Goal: Task Accomplishment & Management: Complete application form

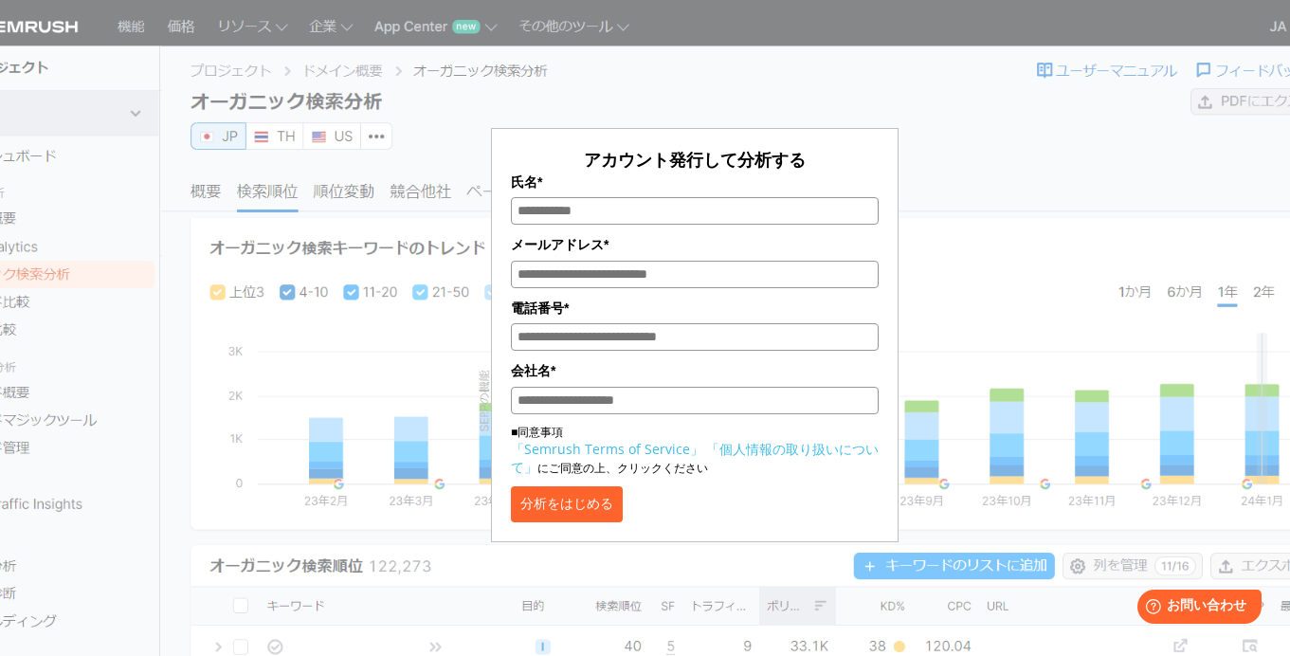
click at [739, 335] on input "電話番号*" at bounding box center [695, 336] width 368 height 27
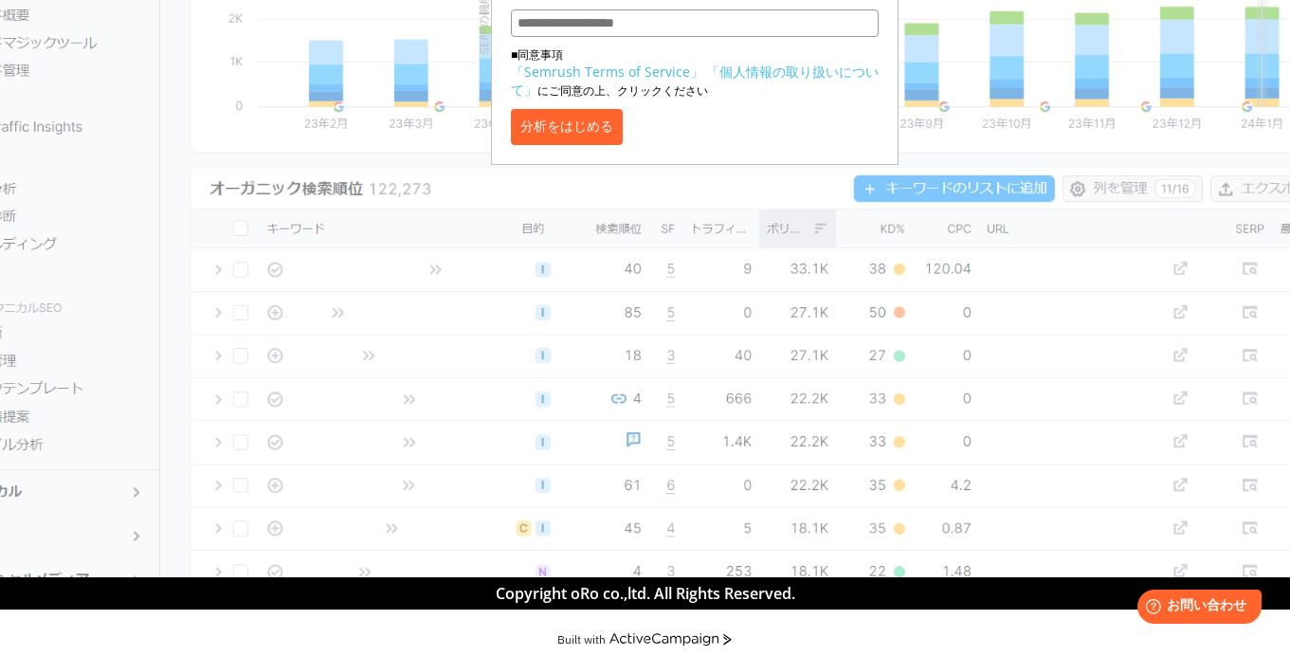
scroll to position [392, 0]
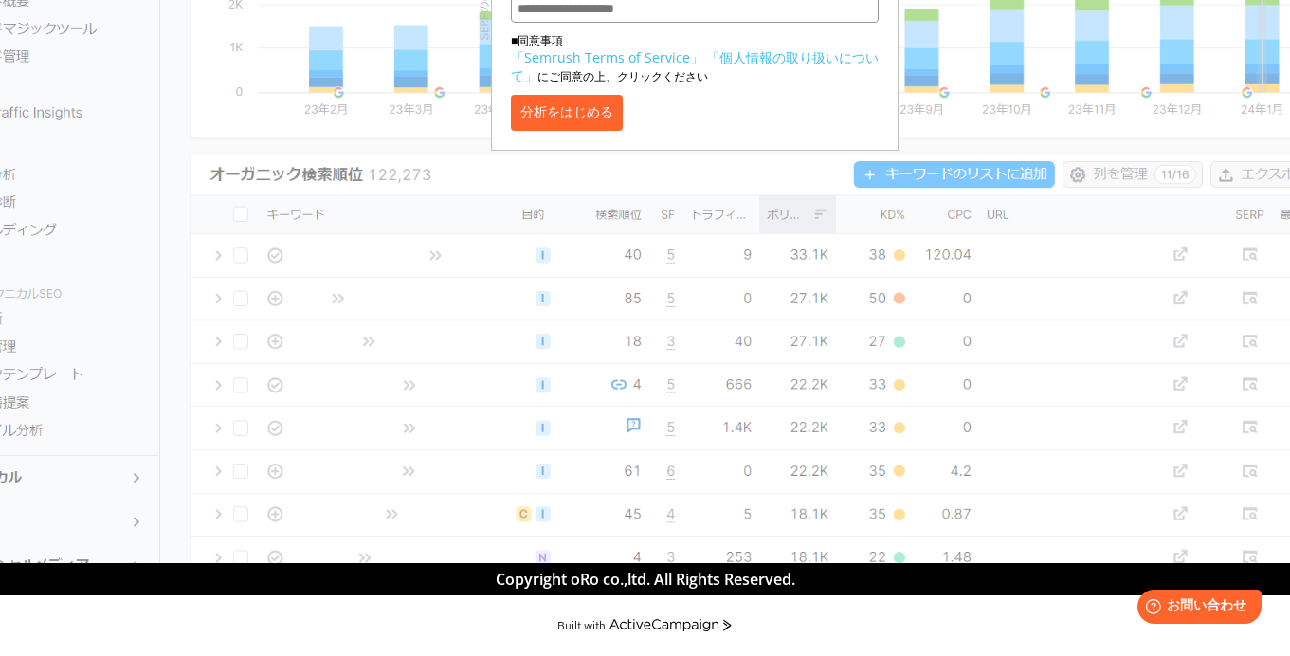
drag, startPoint x: 375, startPoint y: 545, endPoint x: 763, endPoint y: 540, distance: 387.9
click at [765, 539] on section "アカウント発行して分析する 氏名* メールアドレス* 電話番号* 会社名* ■同意事項 「Semrush Terms of Service」 「個人情報の取り…" at bounding box center [645, 85] width 1290 height 955
